Goal: Task Accomplishment & Management: Use online tool/utility

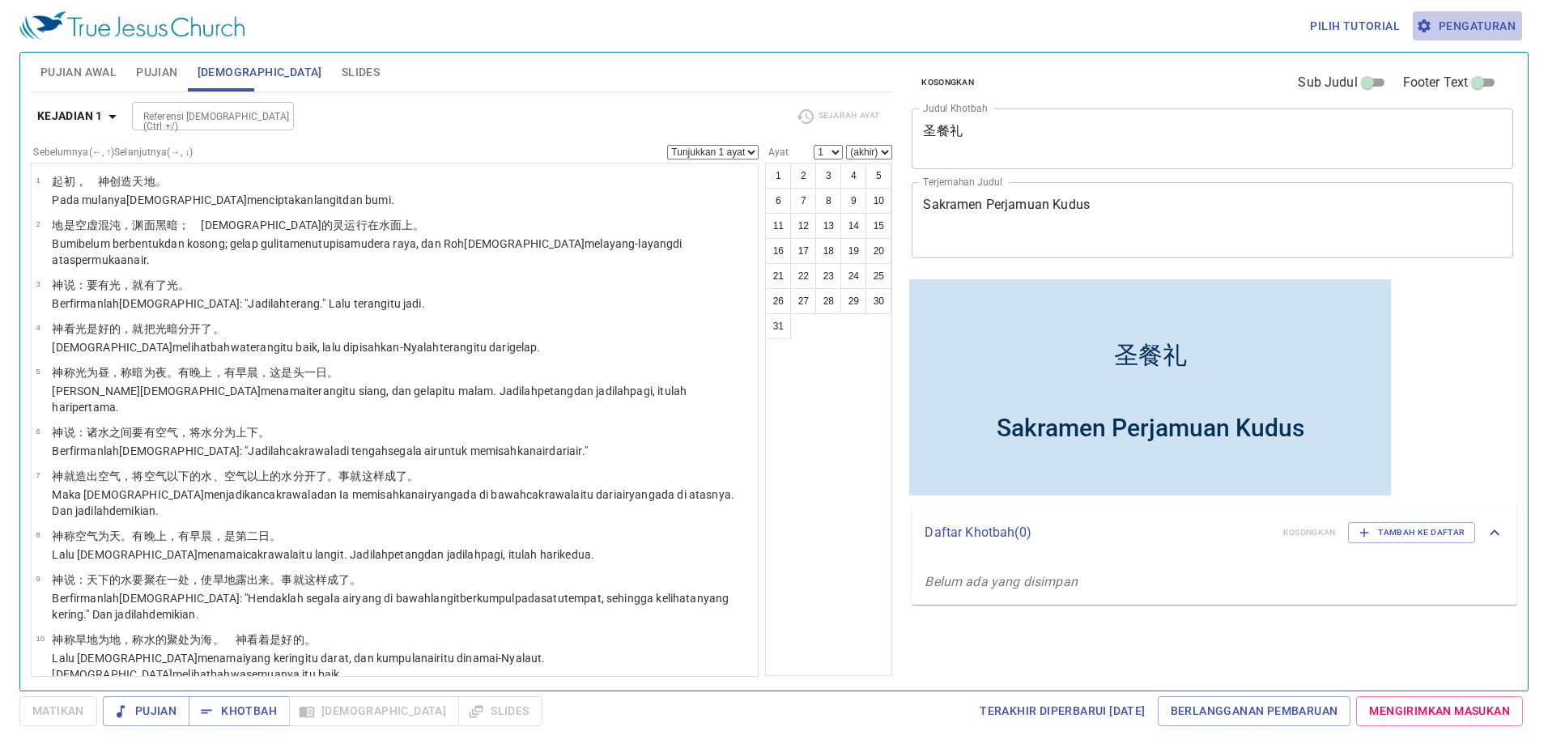
click at [1496, 26] on span "Pengaturan" at bounding box center [1467, 26] width 96 height 20
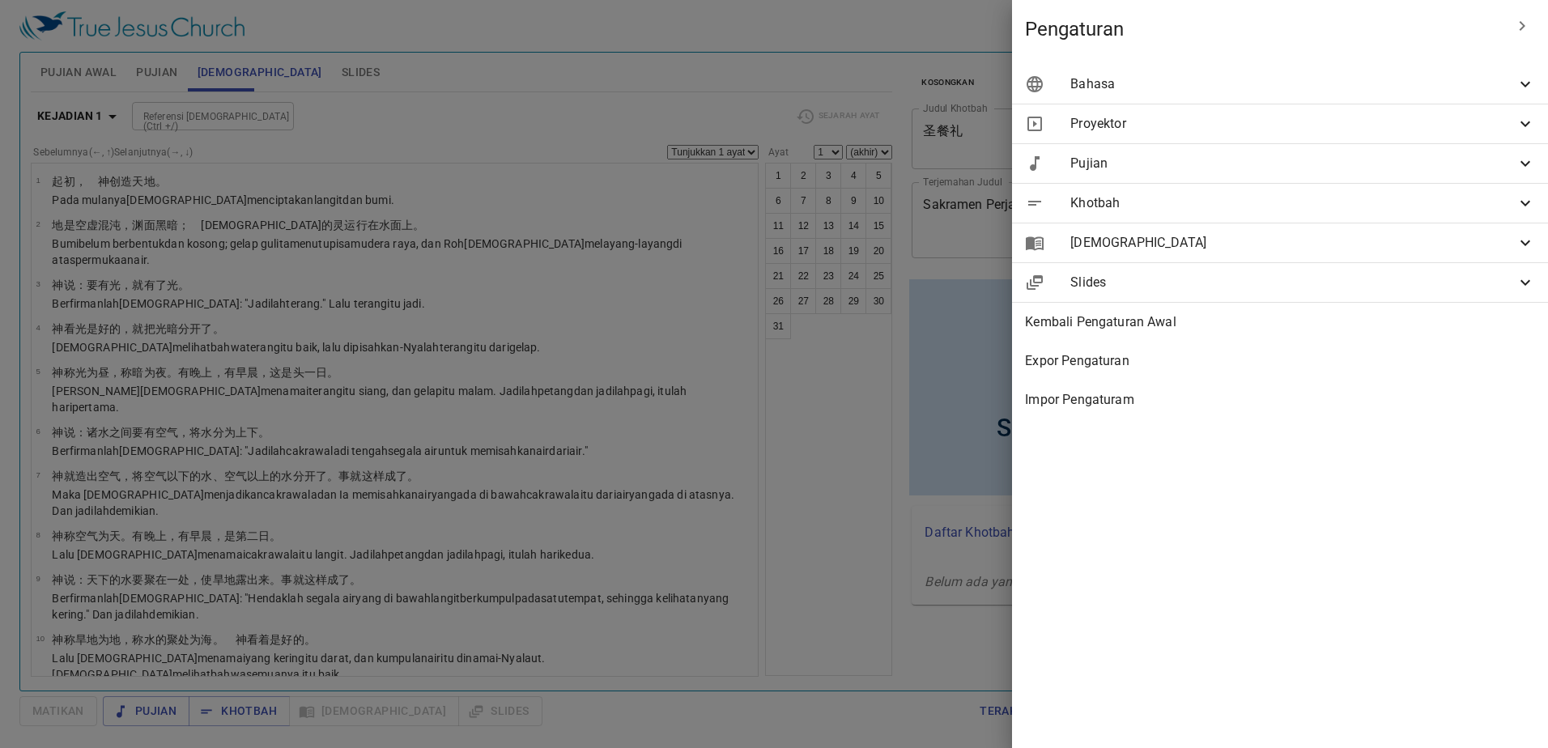
click at [1278, 77] on span "Bahasa" at bounding box center [1292, 83] width 445 height 19
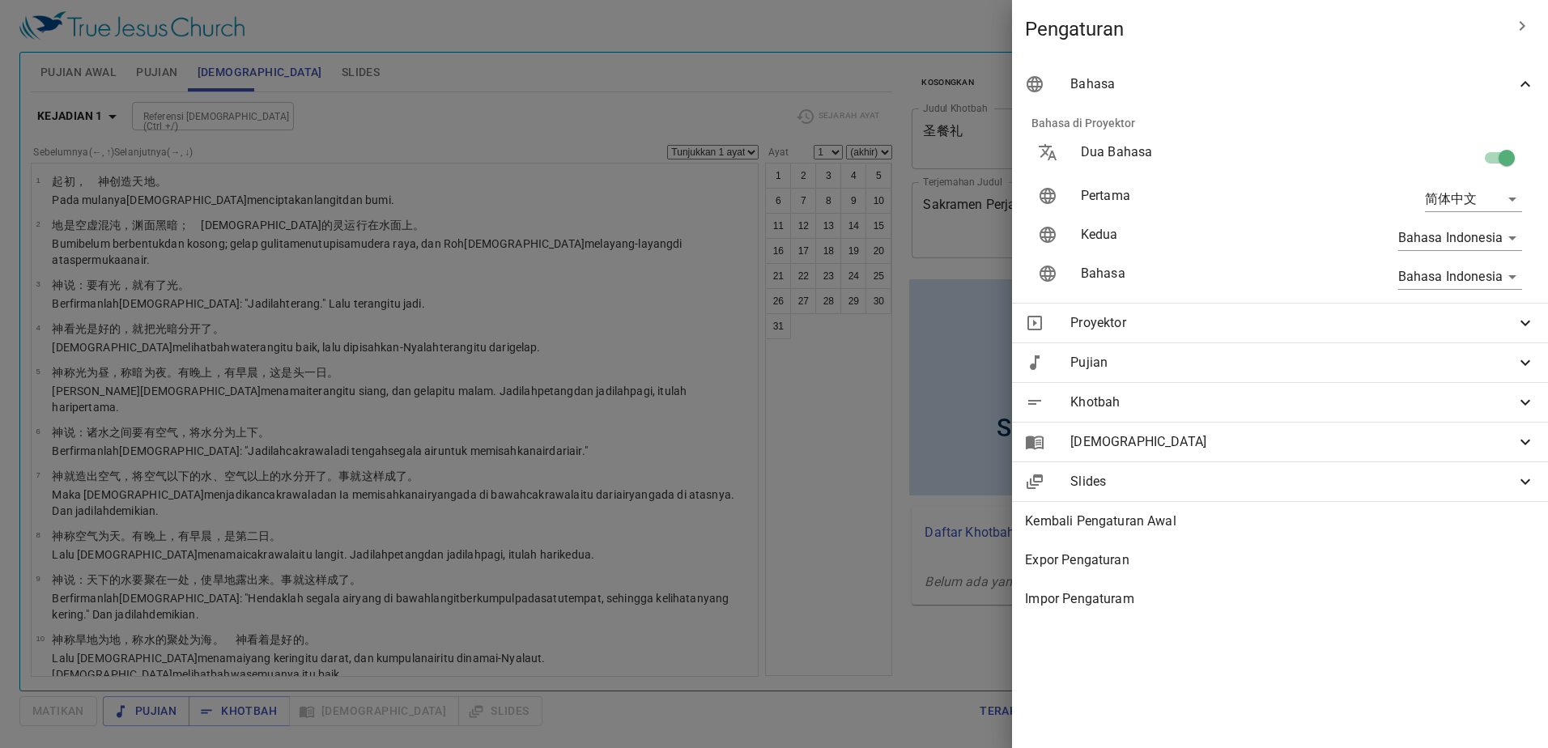
click at [1433, 281] on body "Pilih tutorial Pengaturan Pujian Awal Pujian Alkitab Slides Pencarian kidung ro…" at bounding box center [774, 374] width 1548 height 748
click at [1346, 240] on div at bounding box center [774, 374] width 1548 height 748
click at [1503, 285] on body "Pilih tutorial Pengaturan Pujian Awal Pujian Alkitab Slides Pencarian kidung ro…" at bounding box center [774, 374] width 1548 height 748
click at [1484, 338] on li "简体中文" at bounding box center [1463, 335] width 130 height 29
type input "zh-simple"
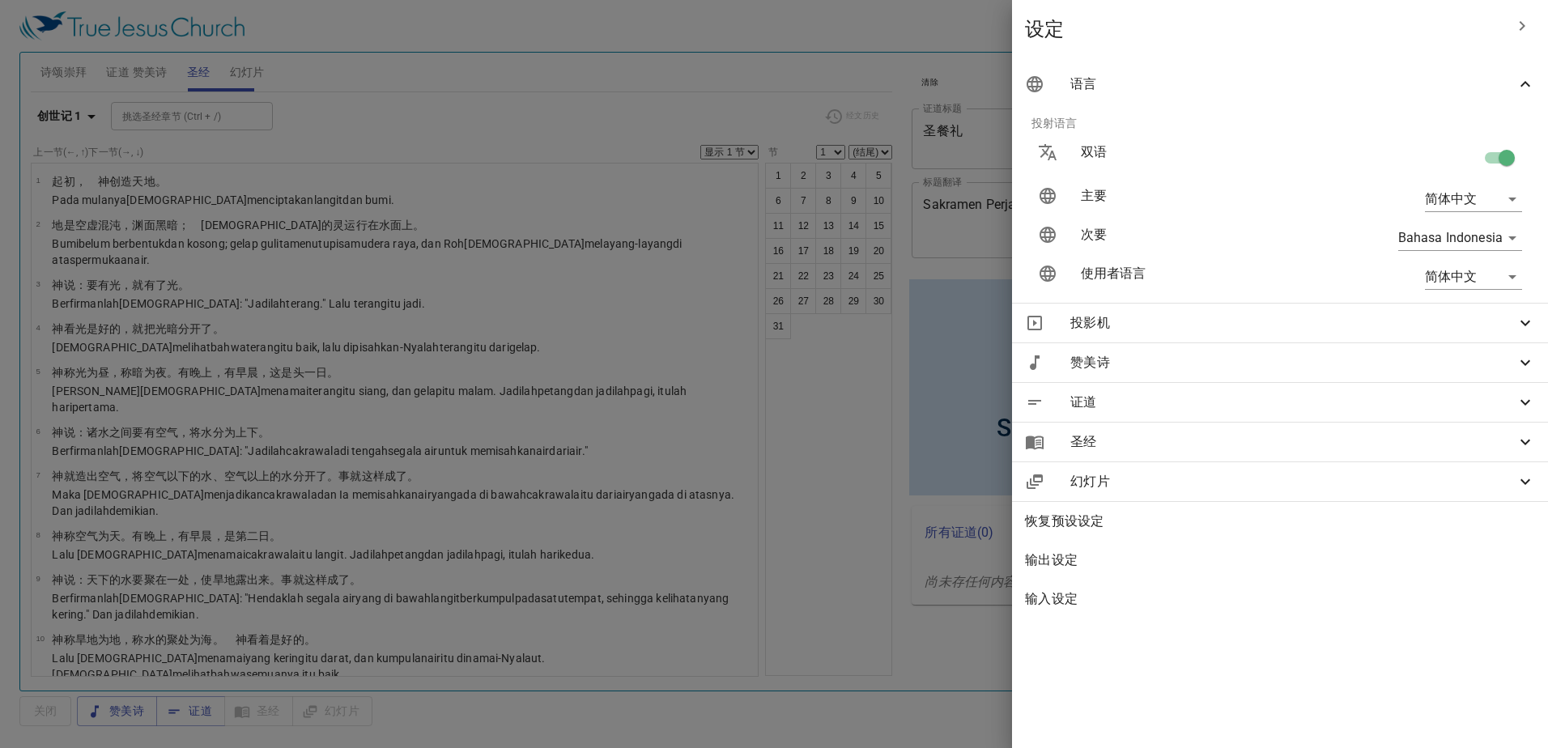
click at [572, 83] on div at bounding box center [774, 374] width 1548 height 748
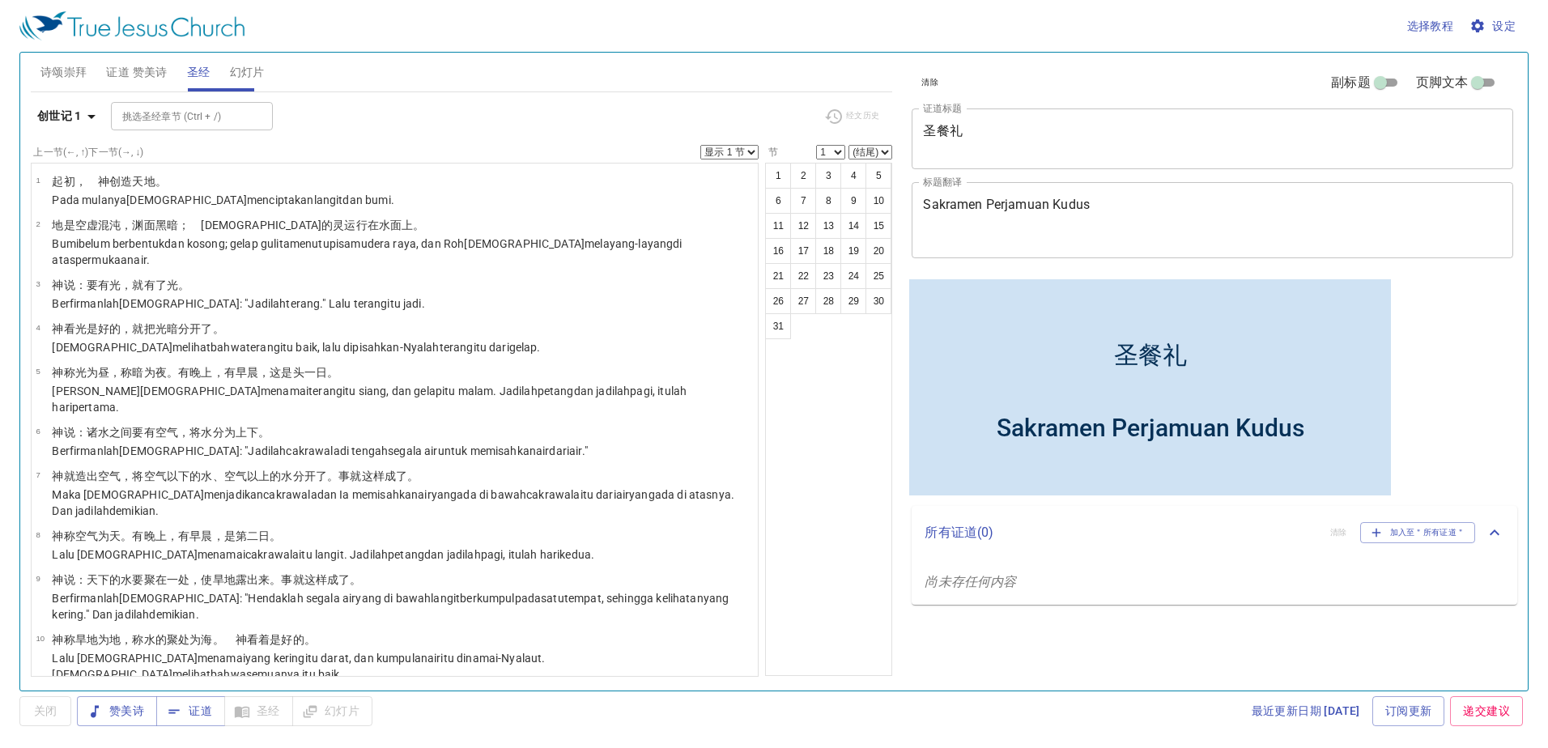
click at [1035, 137] on textarea "圣餐礼" at bounding box center [1212, 138] width 579 height 31
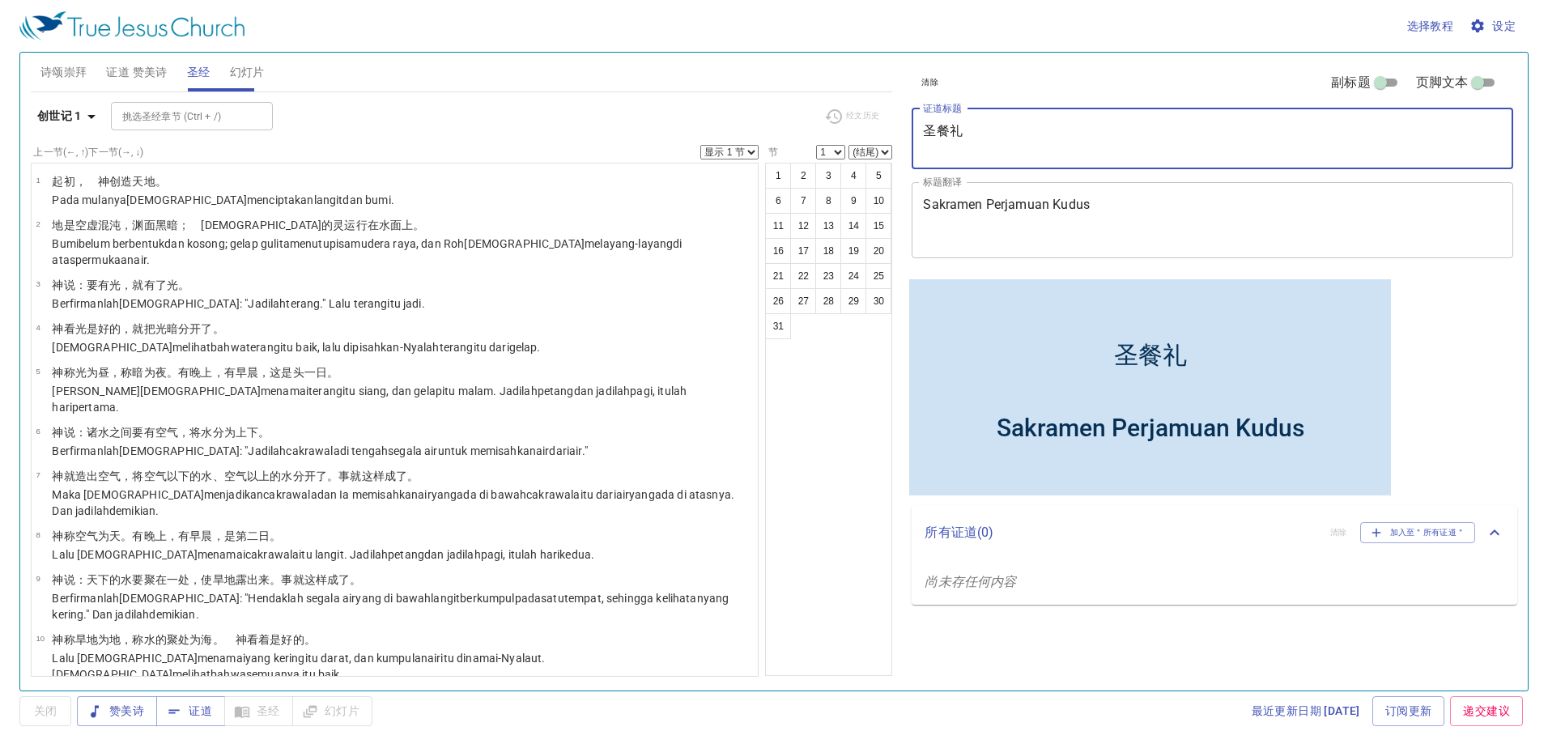
click at [1031, 134] on textarea "圣餐礼" at bounding box center [1212, 138] width 579 height 31
type textarea "圣"
type textarea "敬老会"
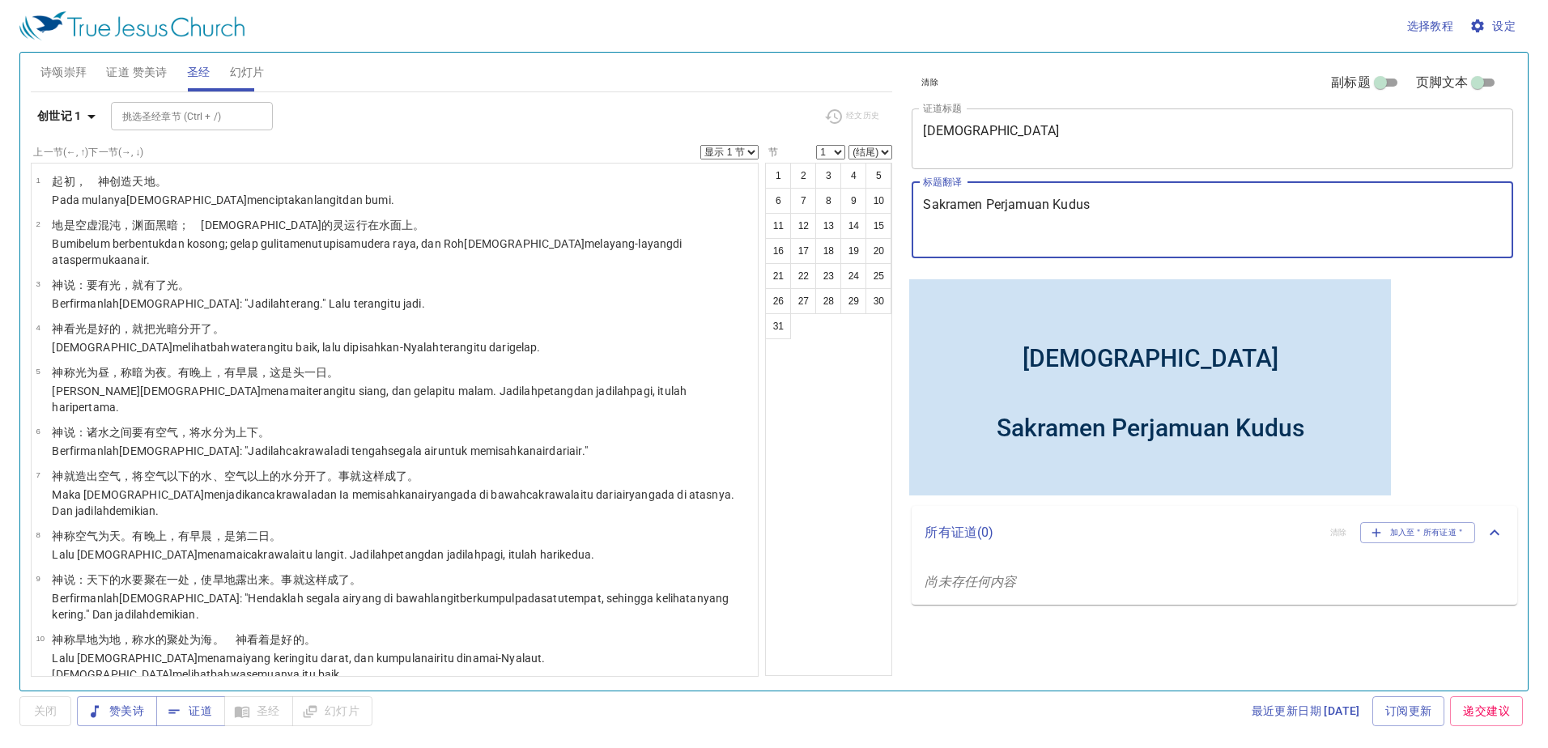
click at [1126, 218] on textarea "Sakramen Perjamuan Kudus" at bounding box center [1212, 220] width 579 height 46
type textarea "S"
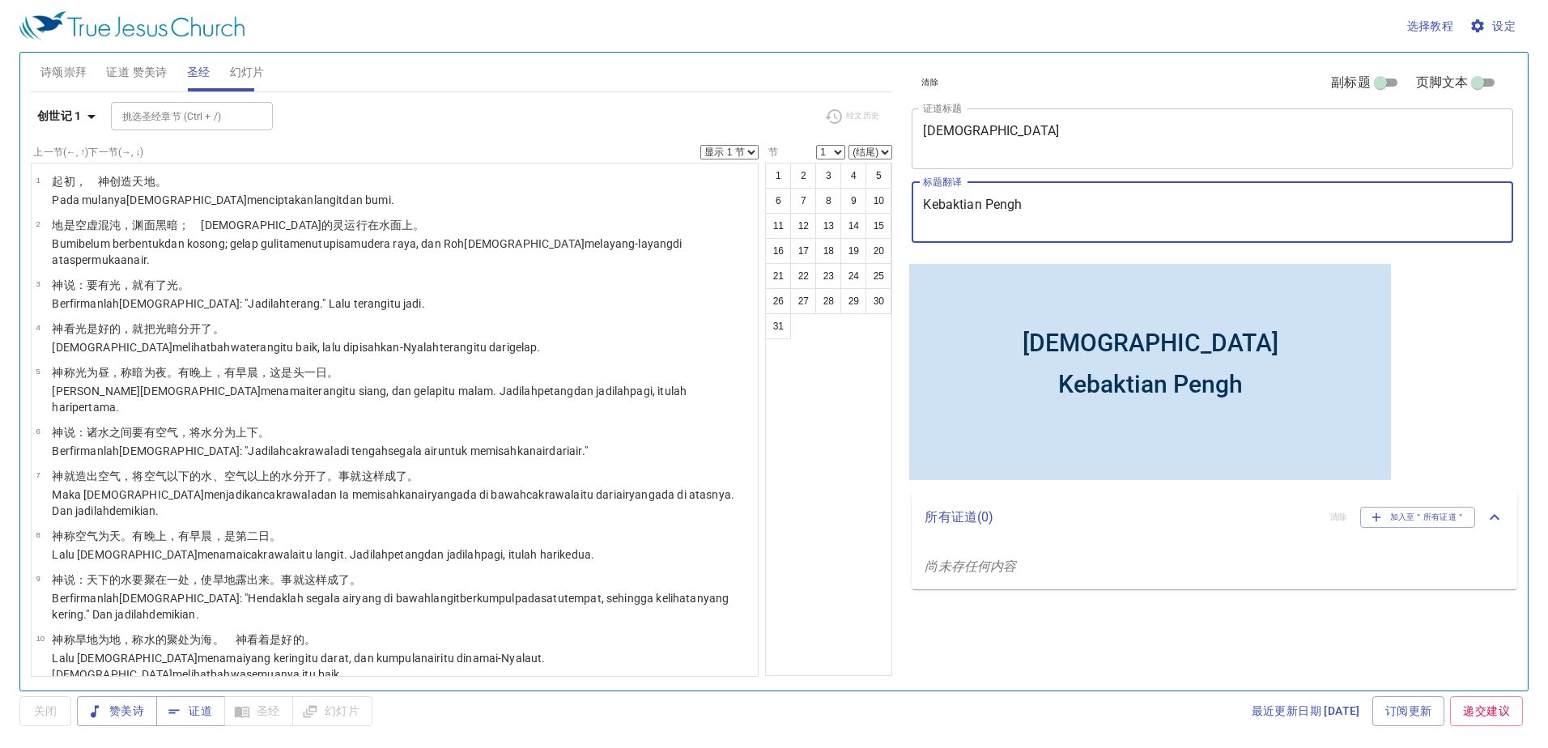
type textarea "Kebaktian Pengho"
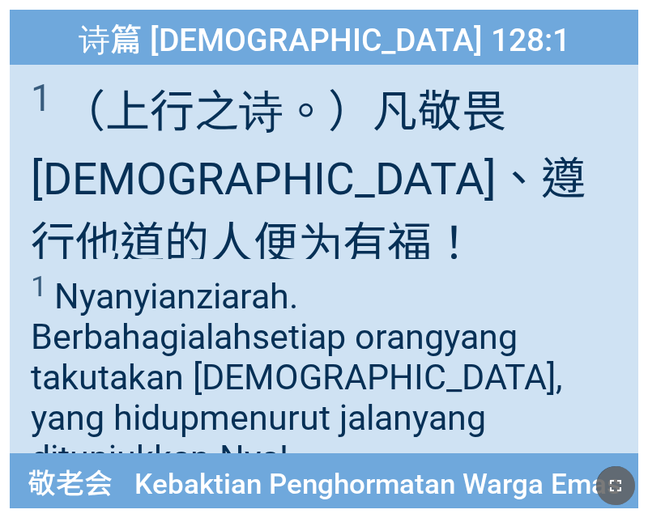
click at [608, 483] on icon "button" at bounding box center [615, 485] width 19 height 19
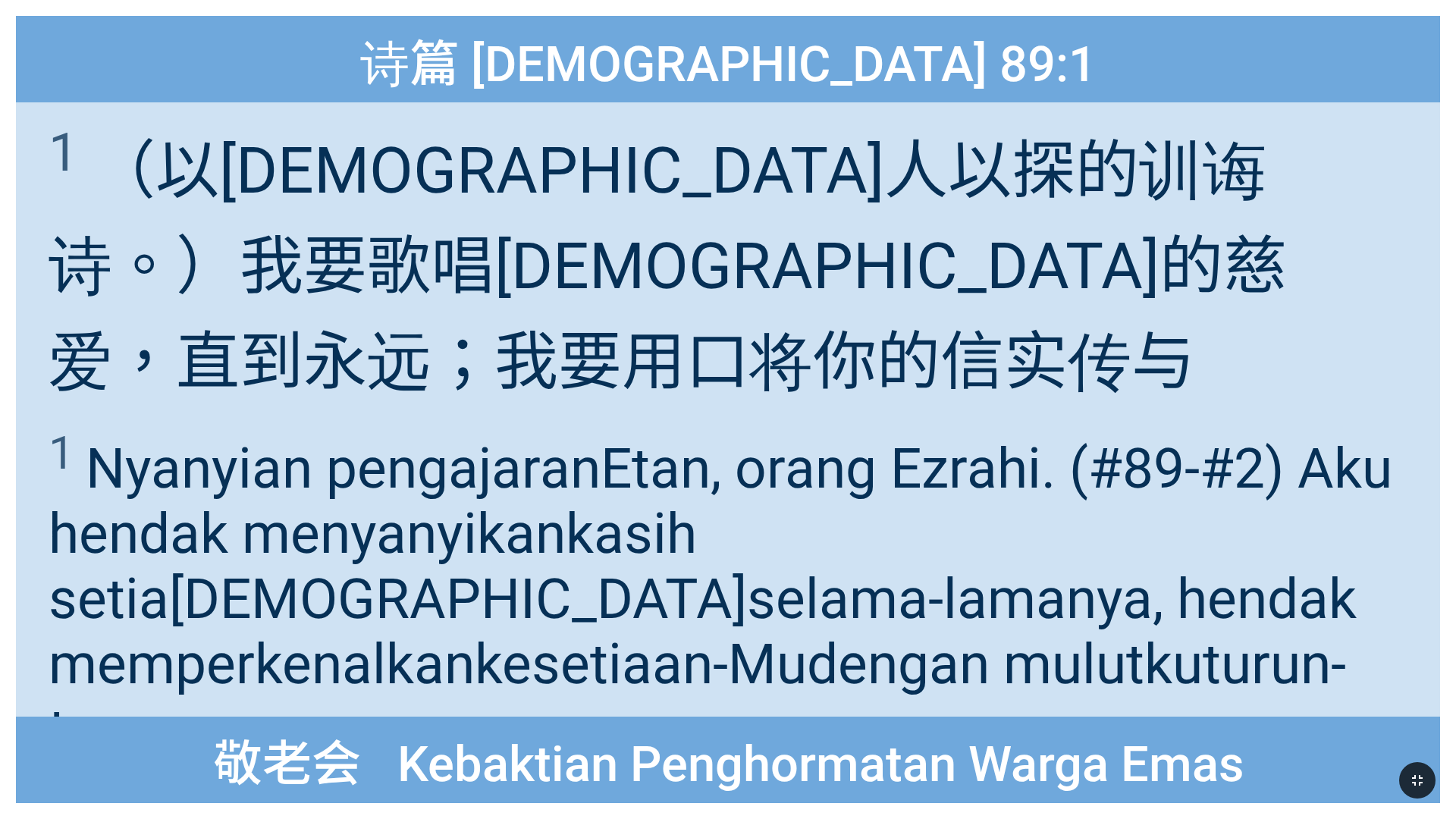
click at [606, 484] on button "button" at bounding box center [1417, 780] width 37 height 37
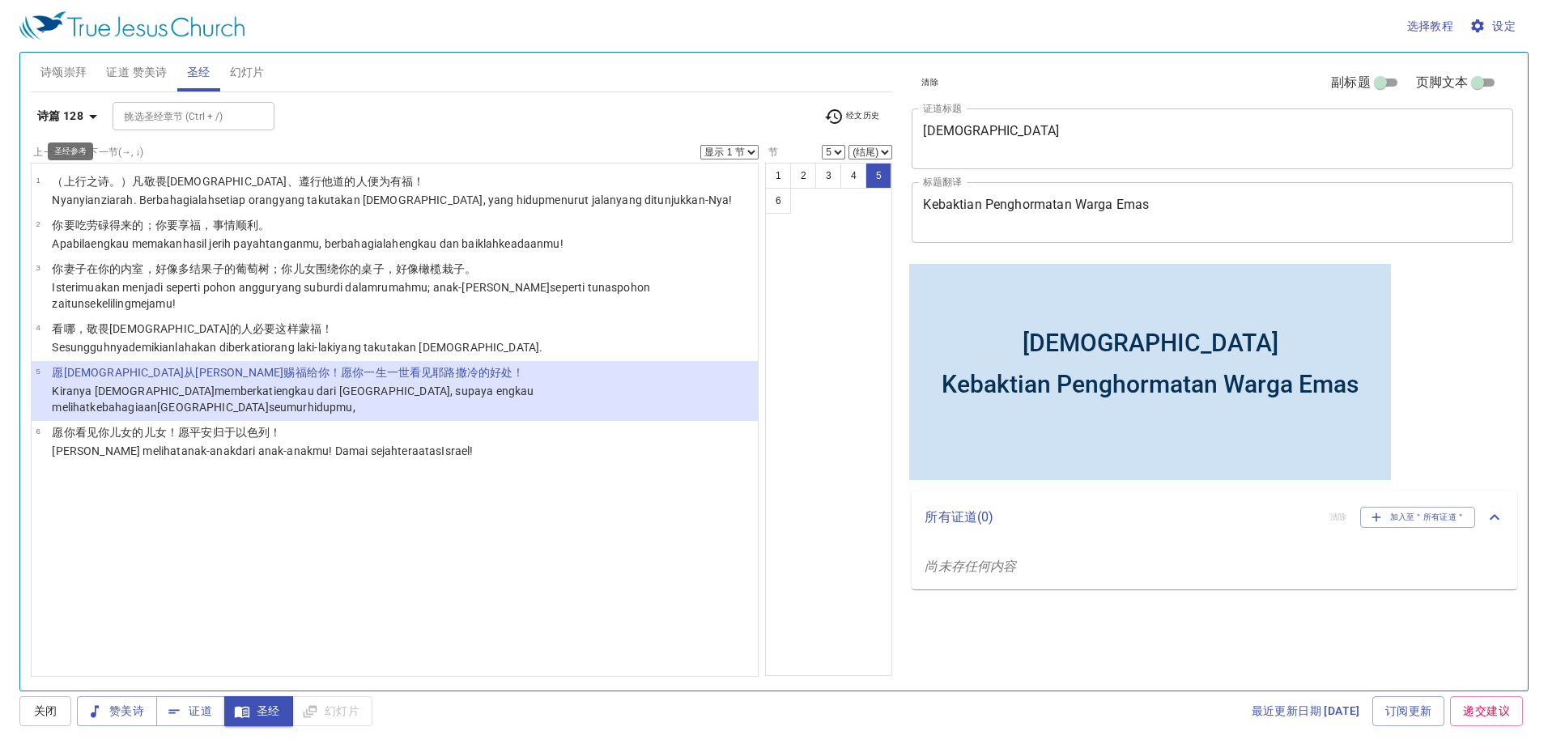
click at [83, 112] on icon "button" at bounding box center [92, 116] width 19 height 19
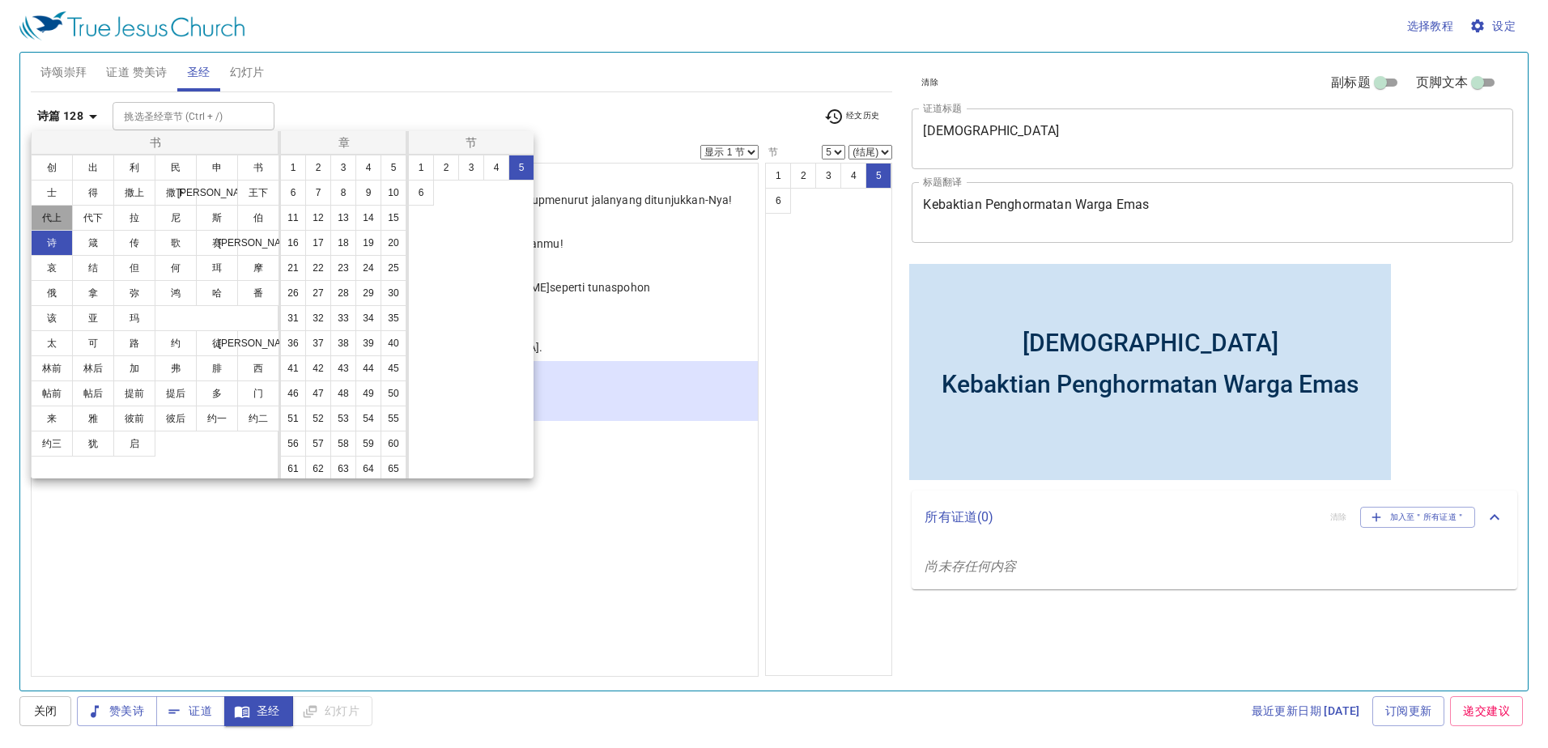
click at [44, 215] on button "代上" at bounding box center [52, 218] width 42 height 26
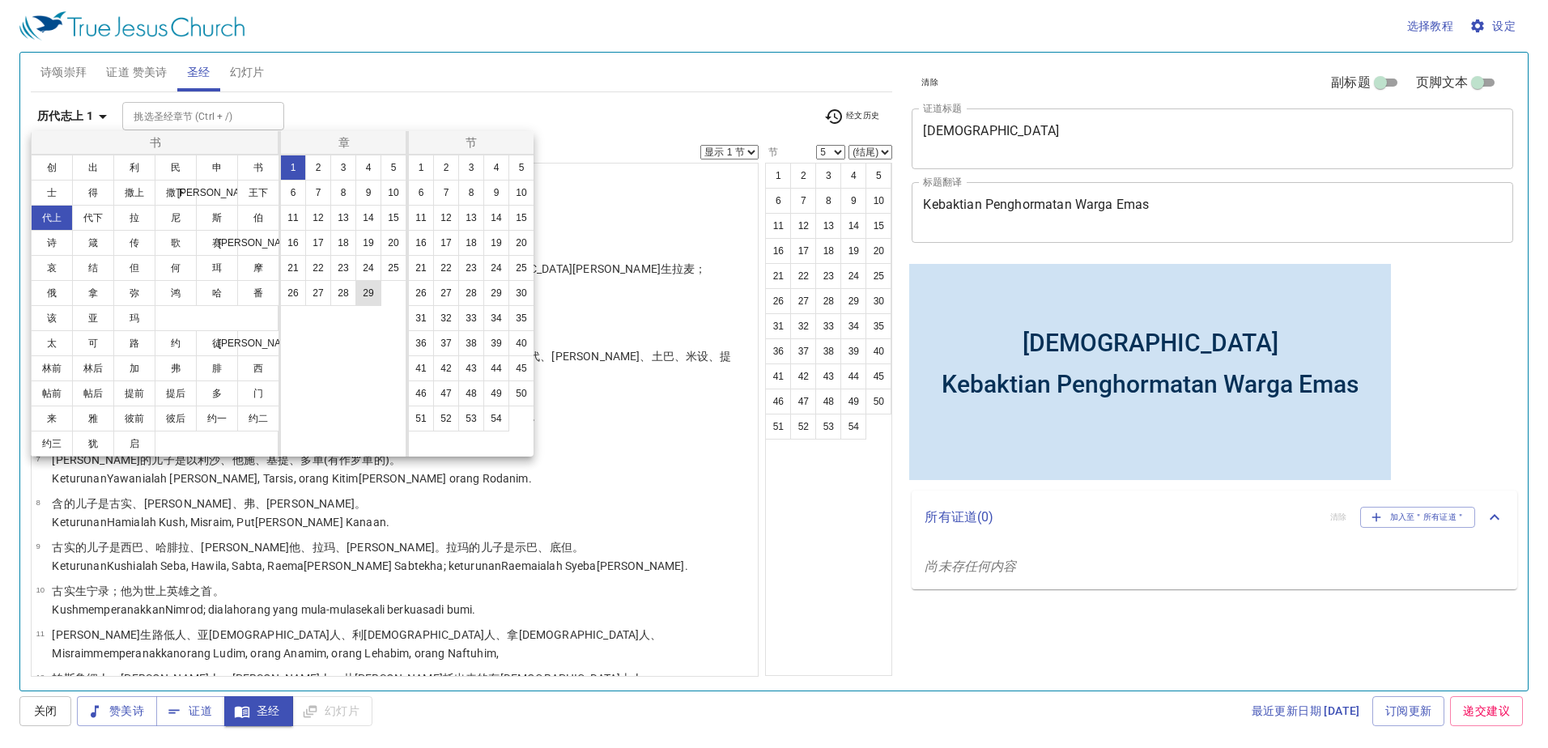
click at [372, 294] on button "29" at bounding box center [368, 293] width 26 height 26
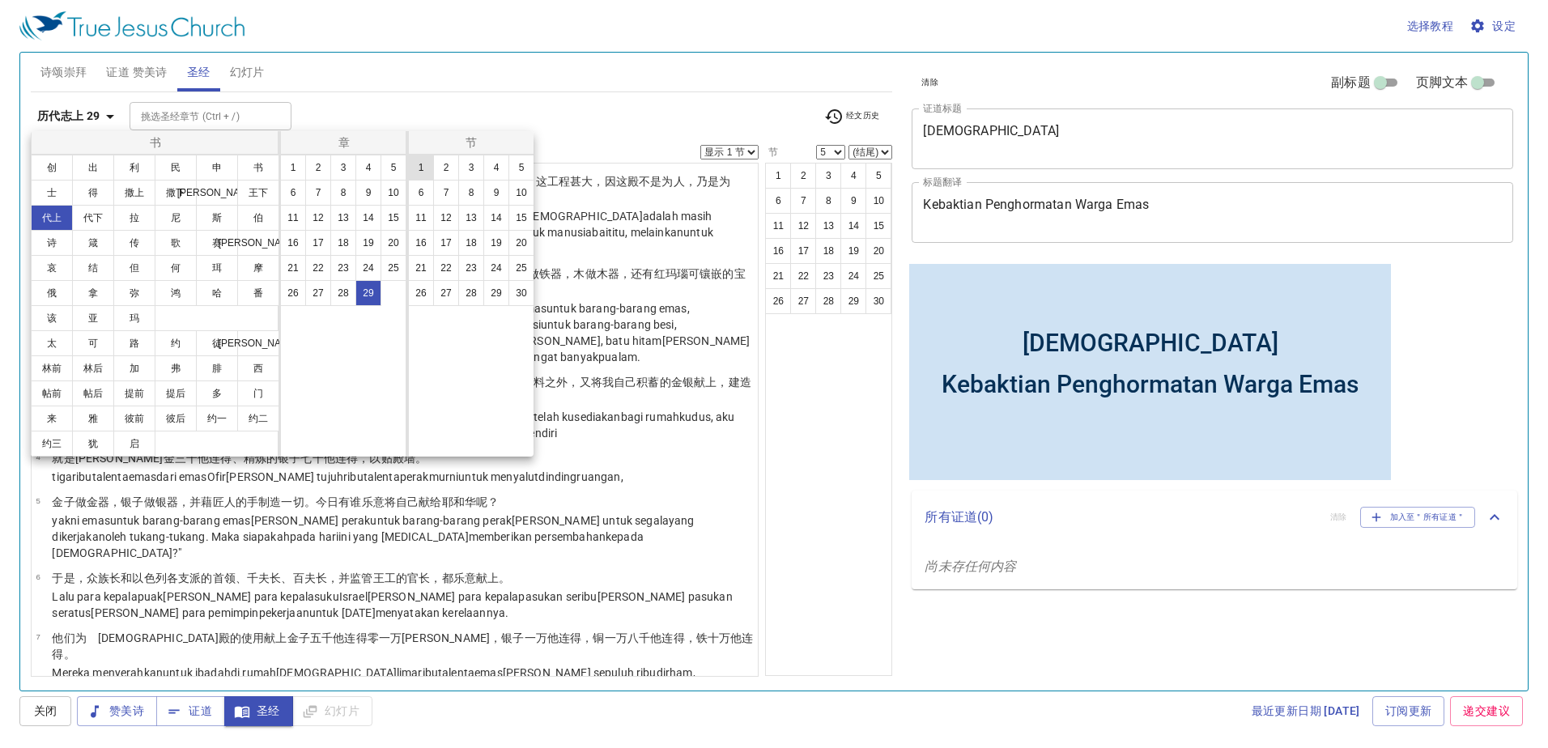
click at [418, 171] on button "1" at bounding box center [421, 168] width 26 height 26
select select "1"
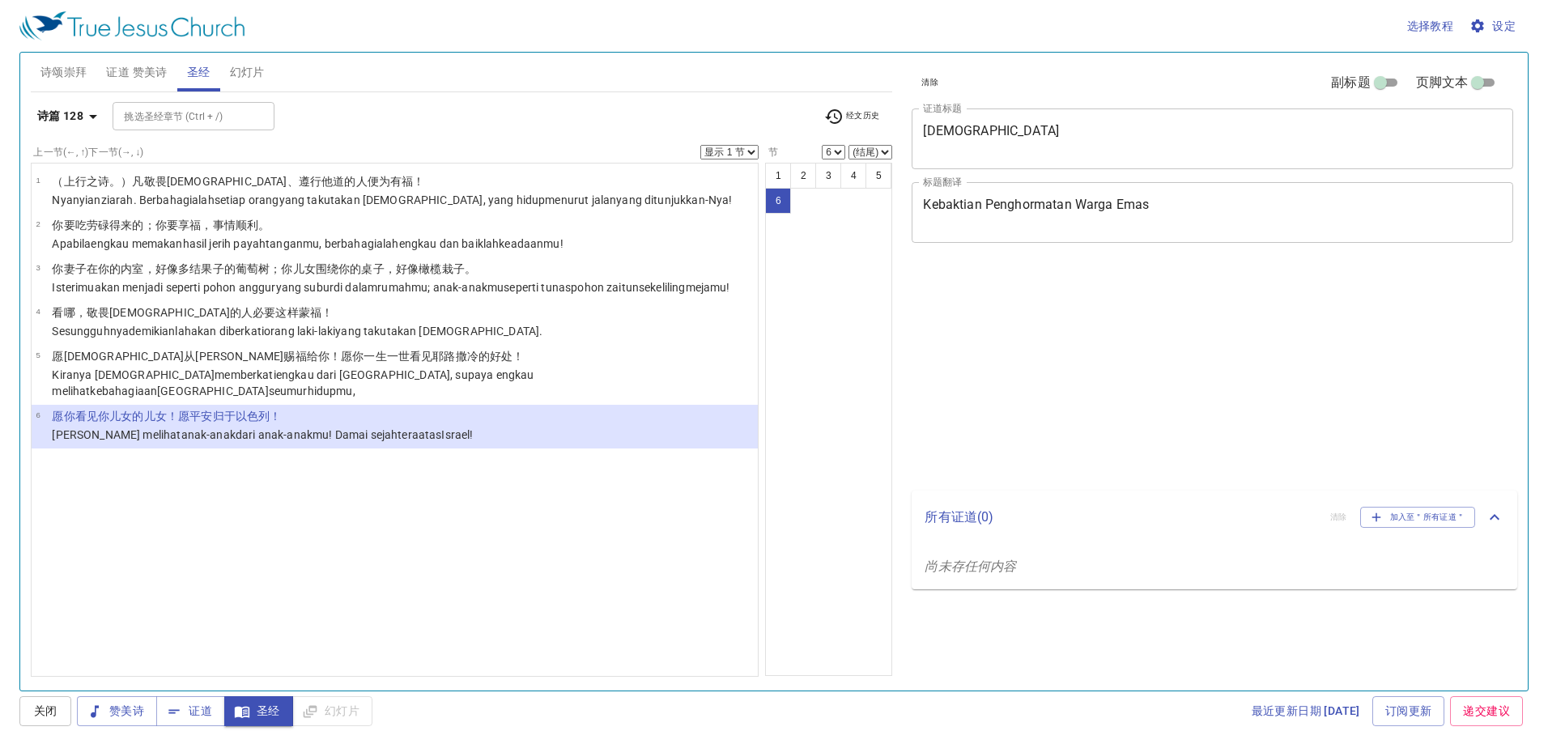
select select "6"
